Goal: Transaction & Acquisition: Purchase product/service

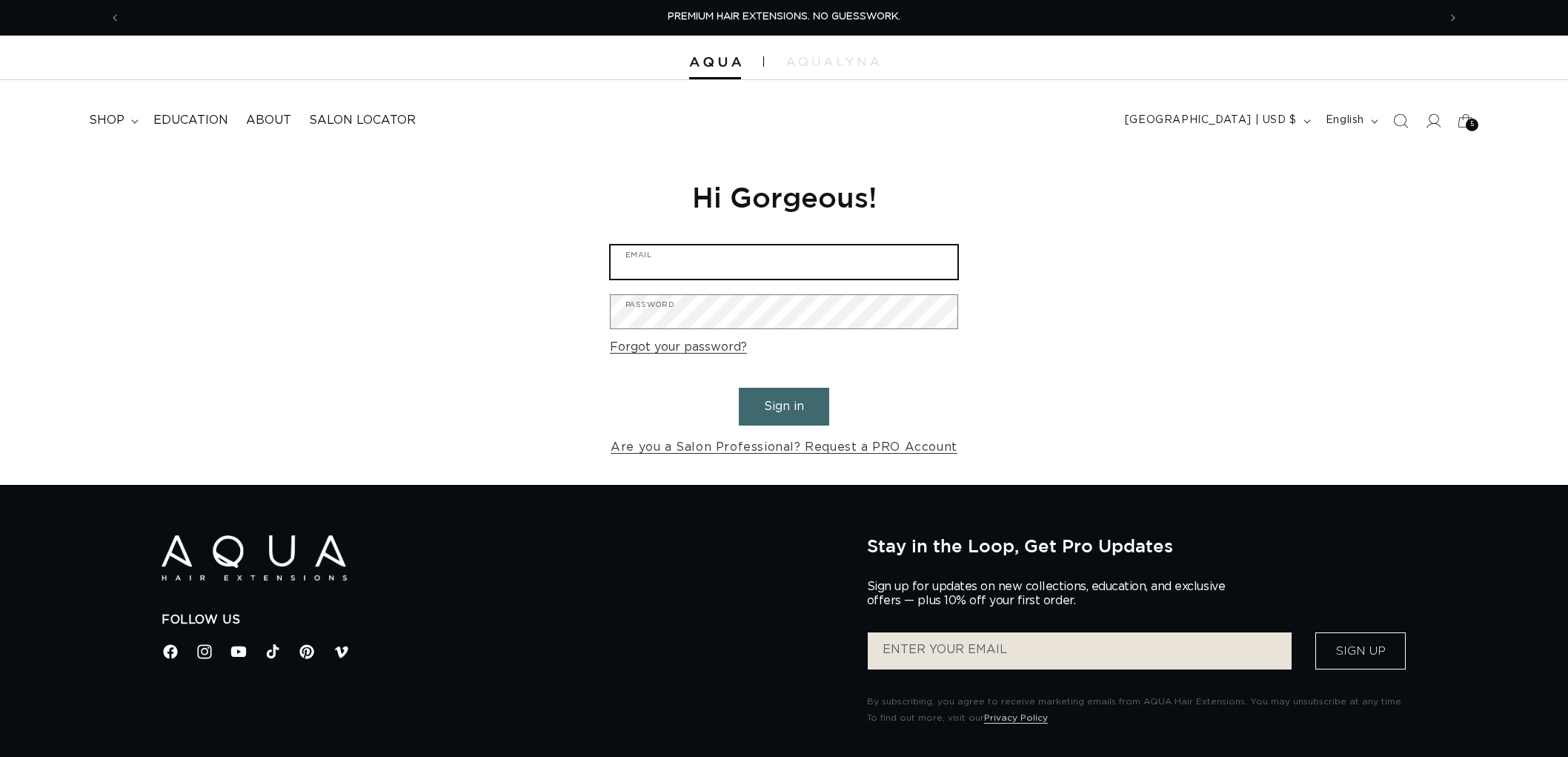
type input "[EMAIL_ADDRESS][DOMAIN_NAME]"
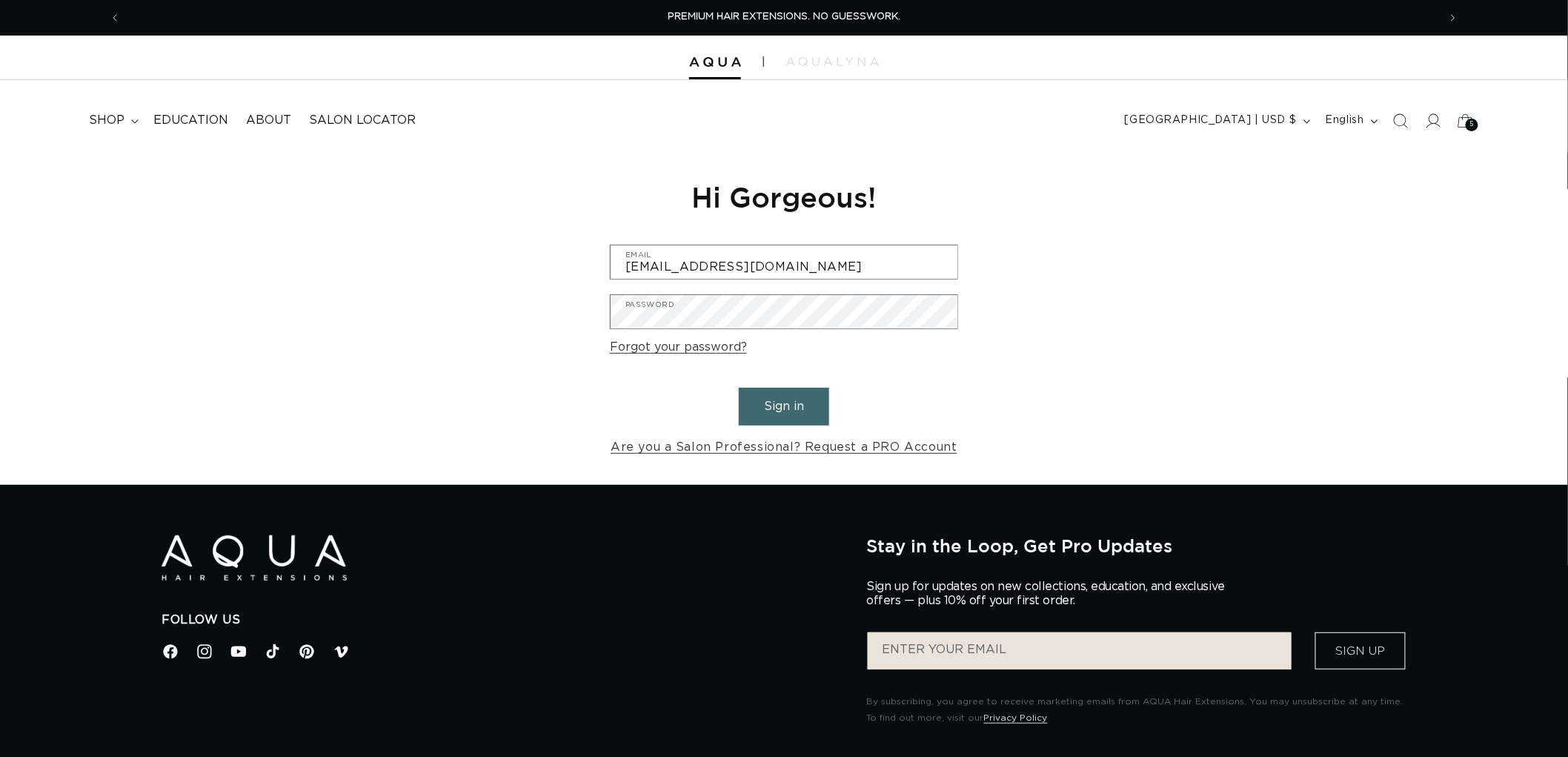
click at [792, 420] on button "Sign in" at bounding box center [784, 406] width 91 height 38
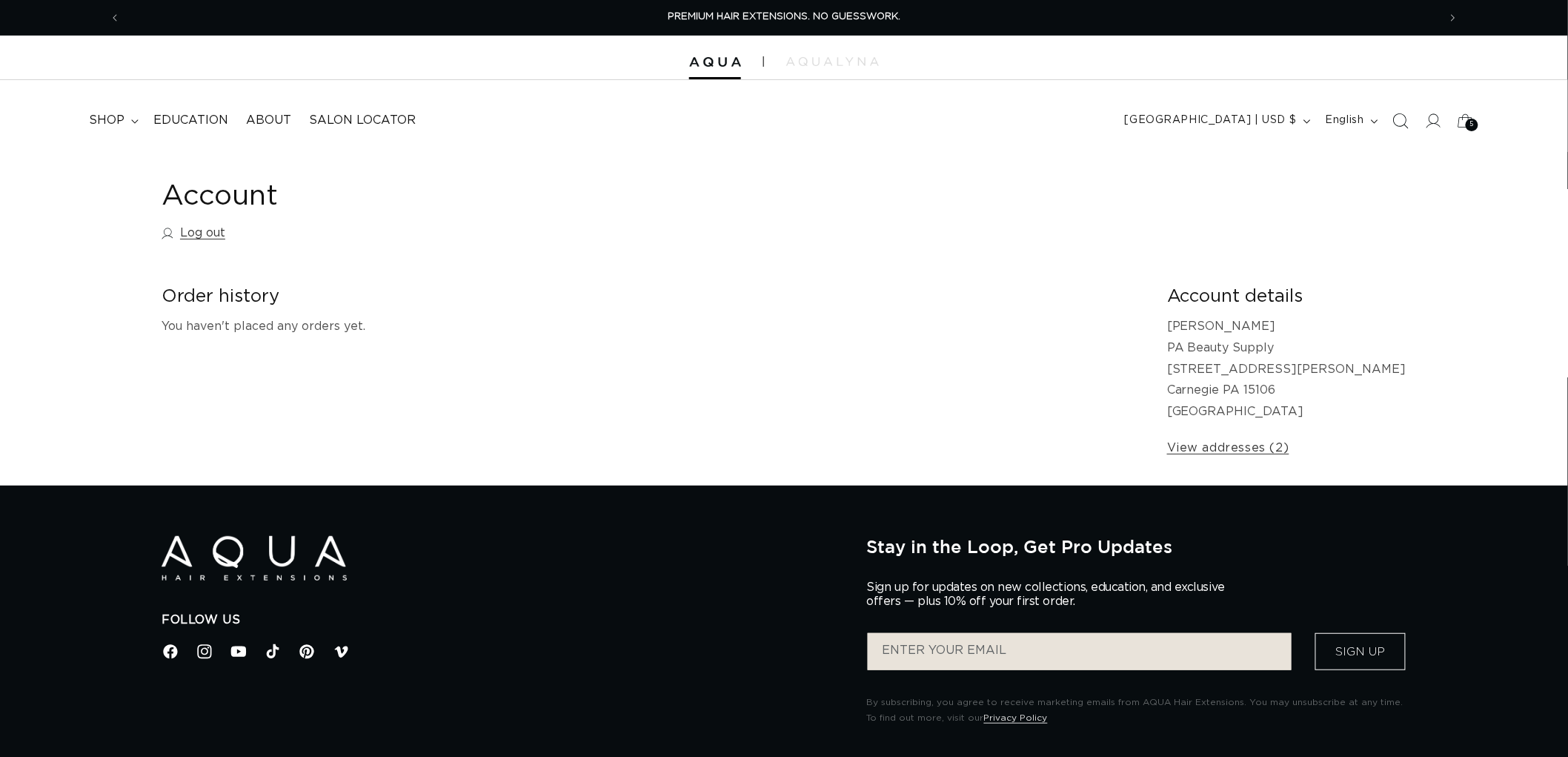
click at [1406, 113] on icon "Search" at bounding box center [1400, 120] width 16 height 16
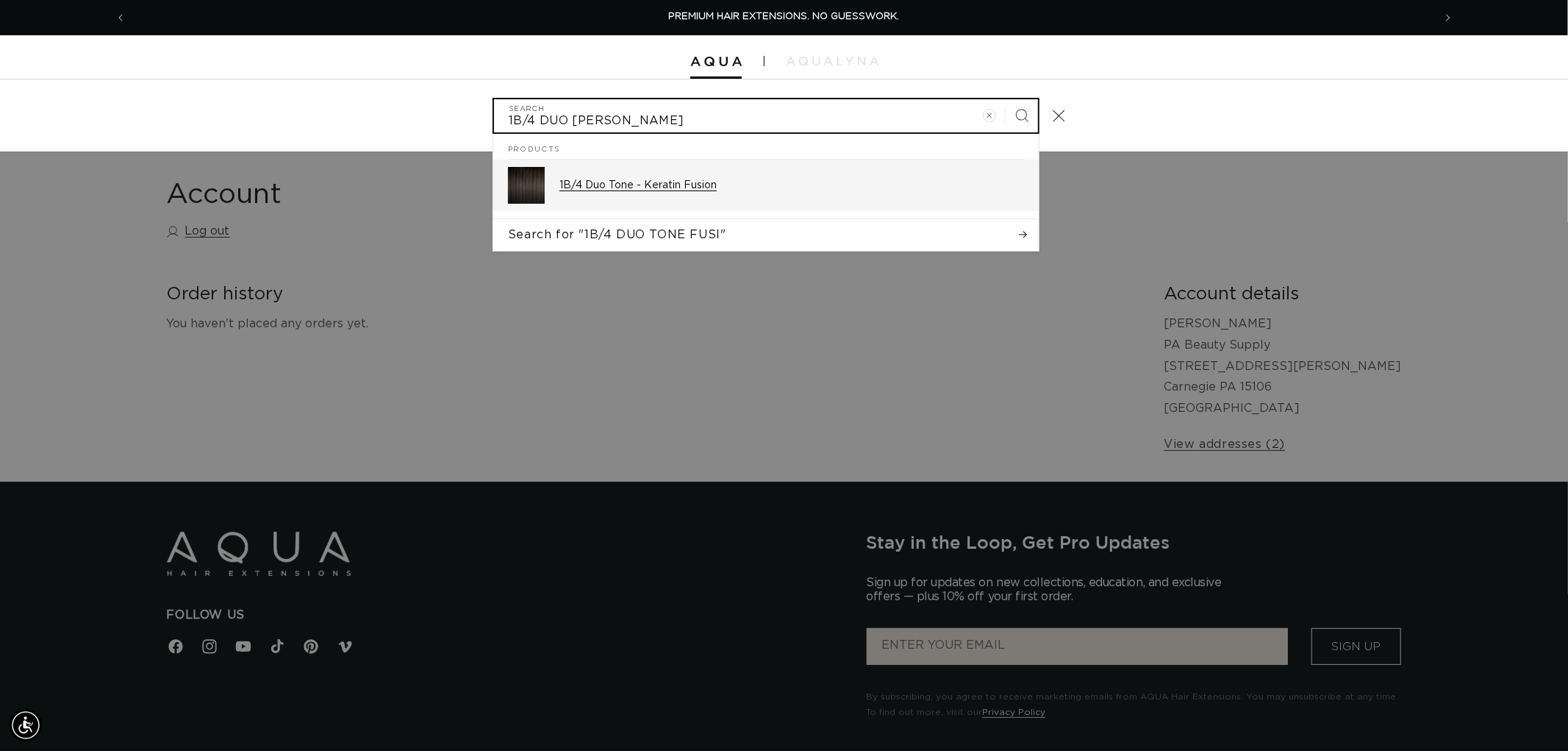
type input "1B/4 DUO TONE FUSI"
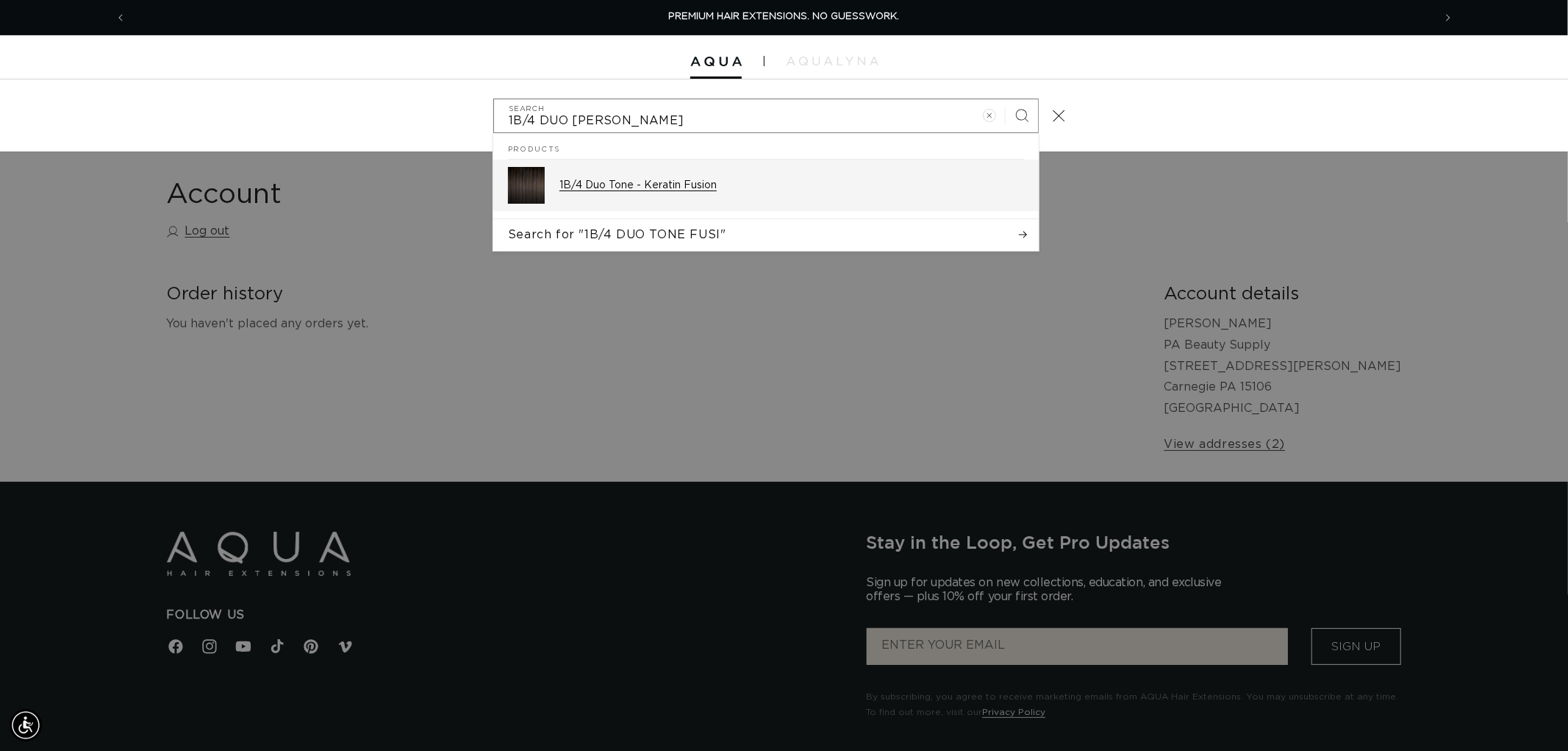
click at [696, 181] on p "1B/4 Duo Tone - Keratin Fusion" at bounding box center [791, 185] width 465 height 13
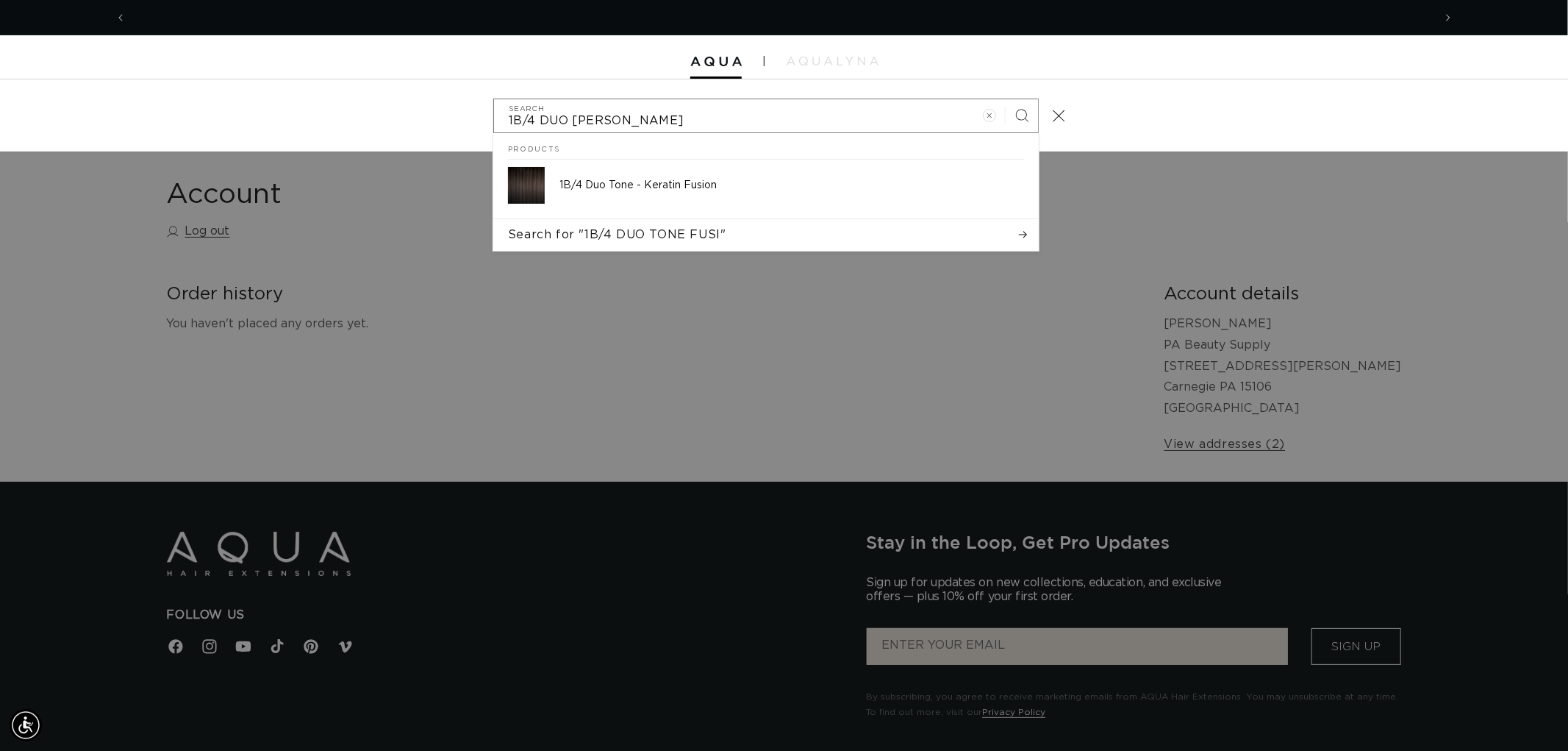
scroll to position [0, 1306]
